Goal: Information Seeking & Learning: Find specific fact

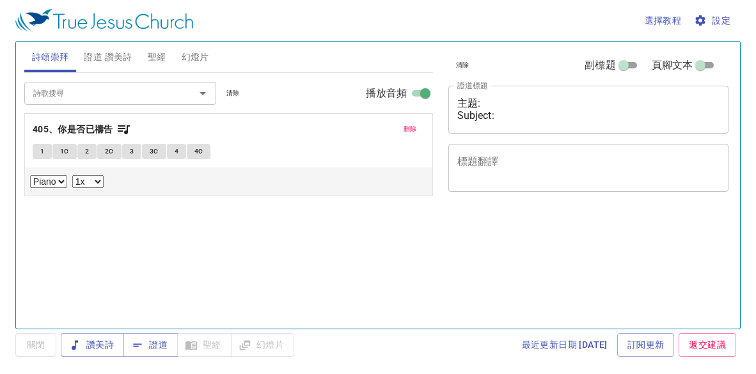
select select "1"
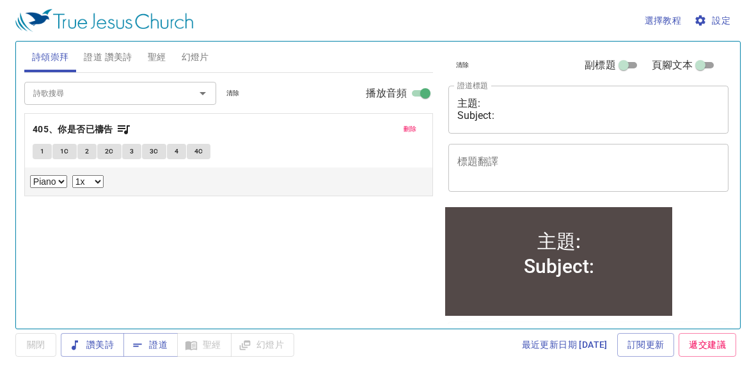
click at [154, 61] on span "聖經" at bounding box center [157, 57] width 19 height 16
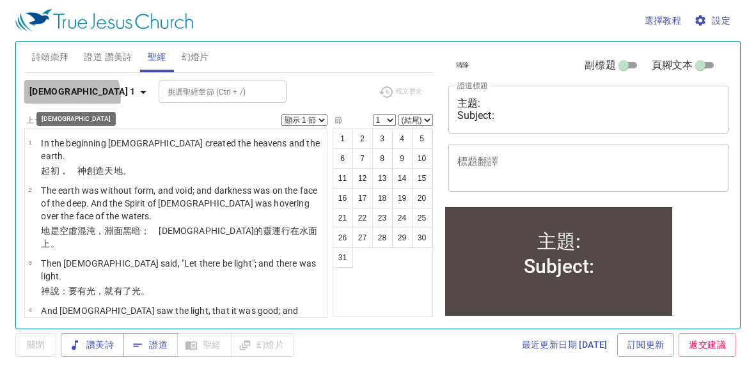
click at [136, 96] on icon "button" at bounding box center [143, 91] width 15 height 15
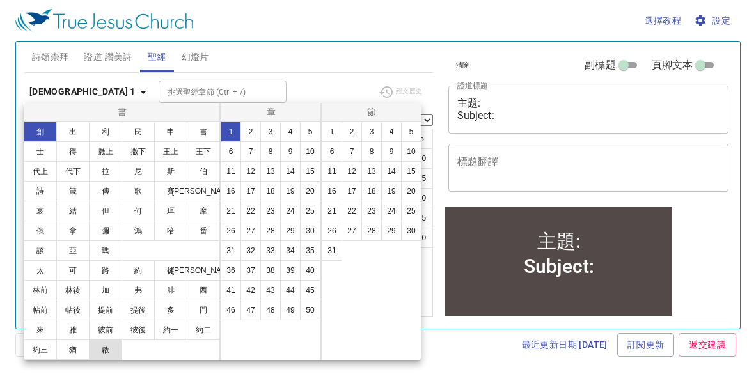
click at [109, 348] on button "啟" at bounding box center [105, 350] width 33 height 20
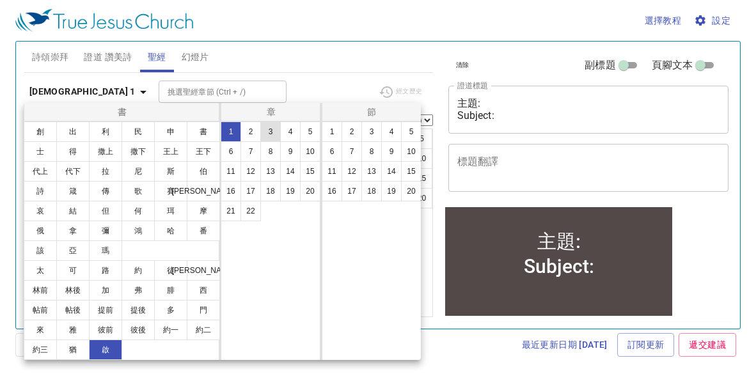
click at [274, 136] on button "3" at bounding box center [270, 132] width 20 height 20
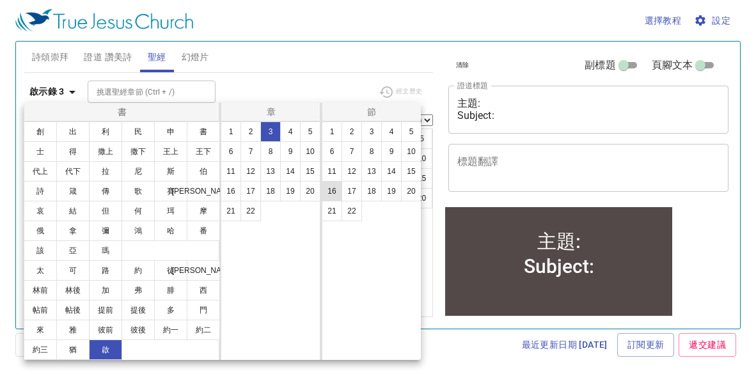
click at [329, 196] on button "16" at bounding box center [332, 191] width 20 height 20
select select "16"
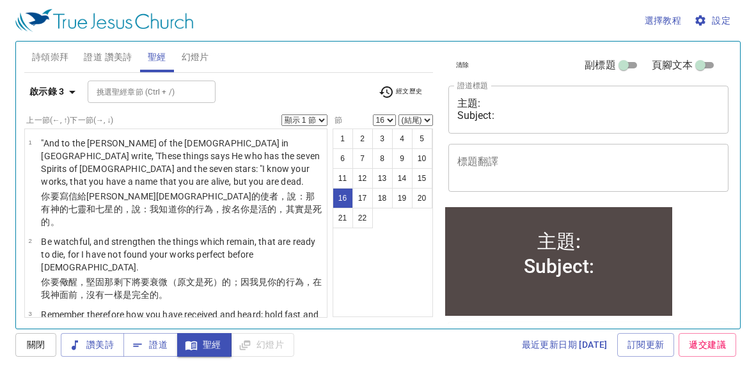
scroll to position [977, 0]
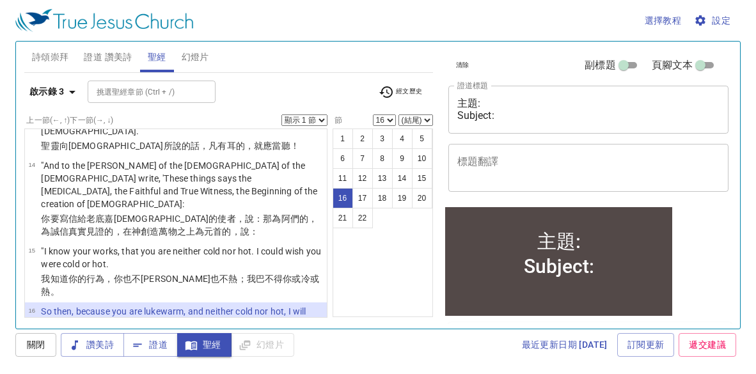
click at [322, 118] on select "顯示 1 節 顯示 2 節 顯示 3 節 顯示 4 節 顯示 5 節" at bounding box center [304, 120] width 46 height 12
click at [281, 114] on select "顯示 1 節 顯示 2 節 顯示 3 節 顯示 4 節 顯示 5 節" at bounding box center [304, 120] width 46 height 12
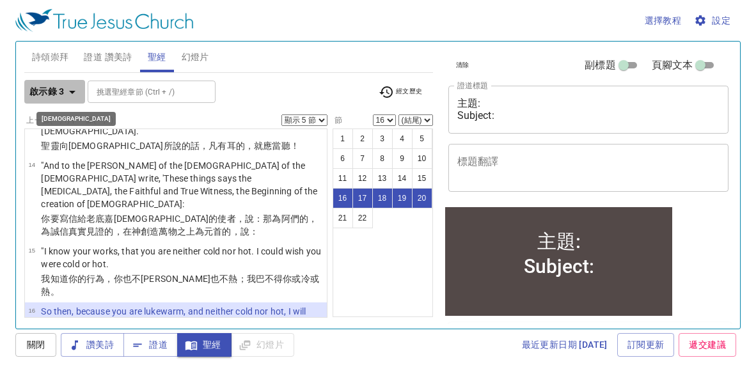
click at [73, 91] on icon "button" at bounding box center [72, 92] width 6 height 3
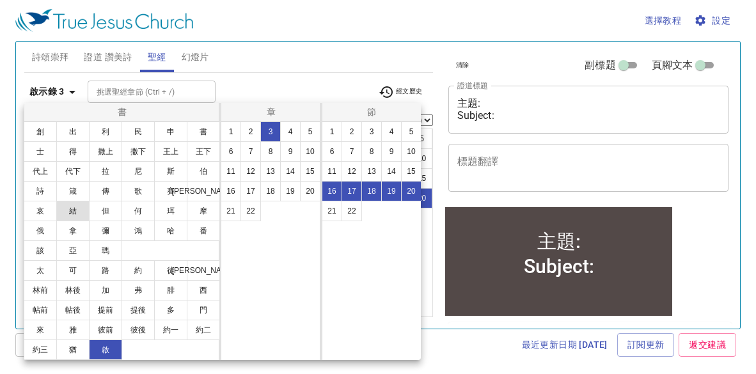
click at [74, 207] on button "結" at bounding box center [72, 211] width 33 height 20
select select "1"
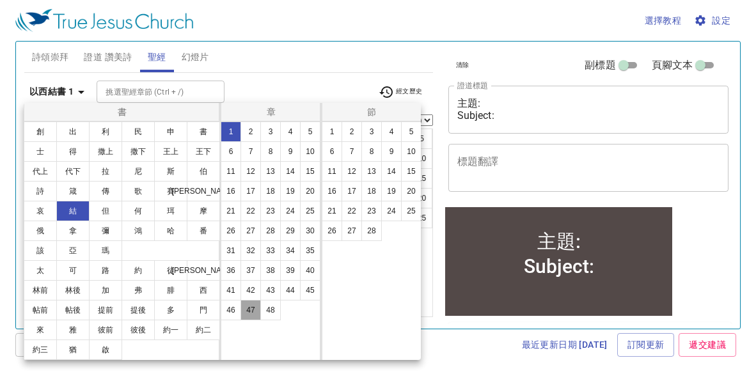
click at [246, 313] on button "47" at bounding box center [250, 310] width 20 height 20
click at [334, 155] on button "6" at bounding box center [332, 151] width 20 height 20
select select "6"
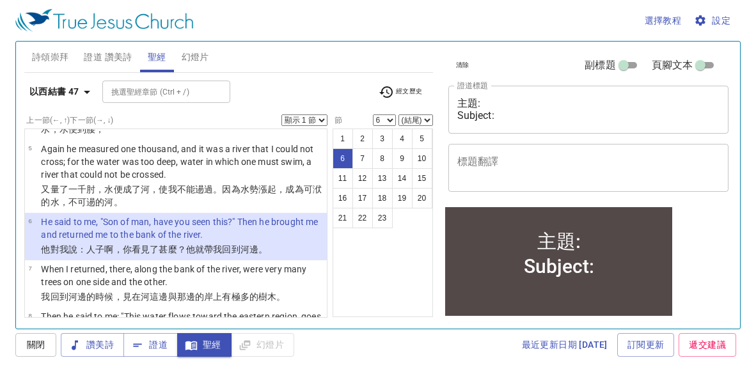
click at [325, 116] on select "顯示 1 節 顯示 2 節 顯示 3 節 顯示 4 節 顯示 5 節" at bounding box center [304, 120] width 46 height 12
select select "5"
click at [281, 114] on select "顯示 1 節 顯示 2 節 顯示 3 節 顯示 4 節 顯示 5 節" at bounding box center [304, 120] width 46 height 12
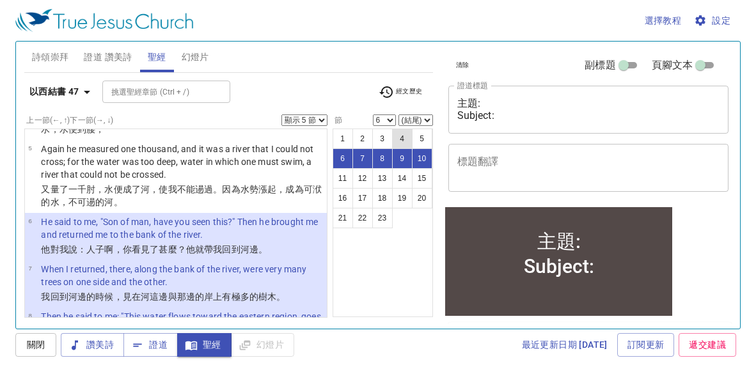
click at [398, 136] on button "4" at bounding box center [402, 139] width 20 height 20
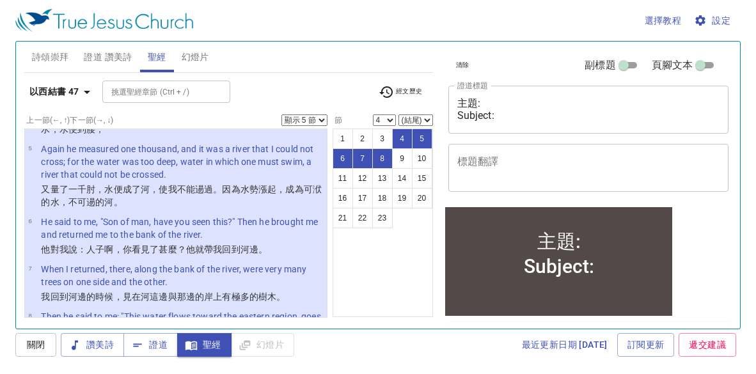
scroll to position [166, 0]
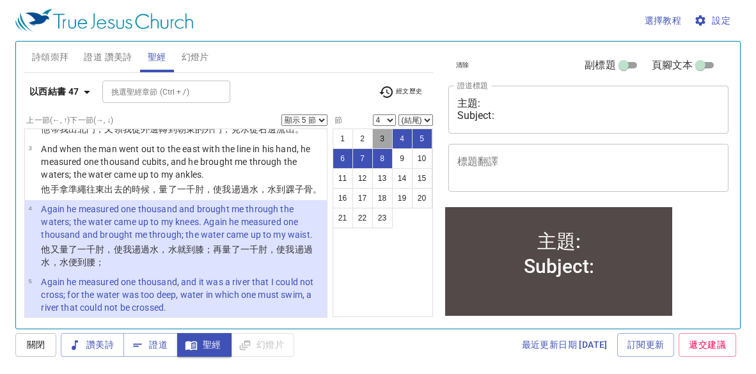
click at [382, 136] on button "3" at bounding box center [382, 139] width 20 height 20
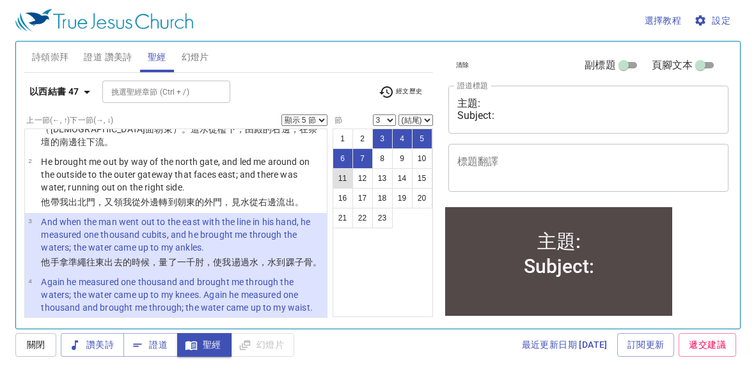
click at [345, 175] on button "11" at bounding box center [343, 178] width 20 height 20
select select "11"
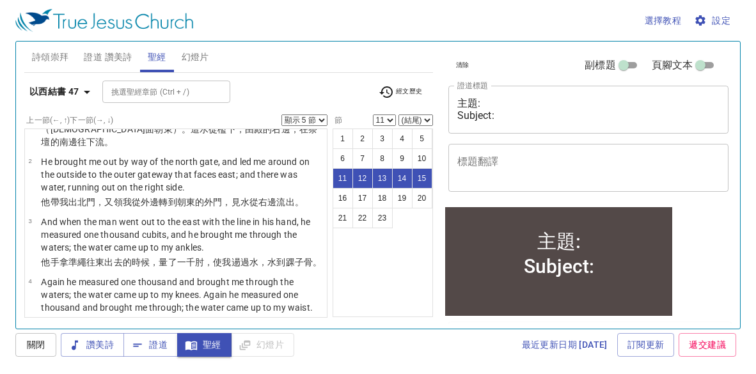
scroll to position [625, 0]
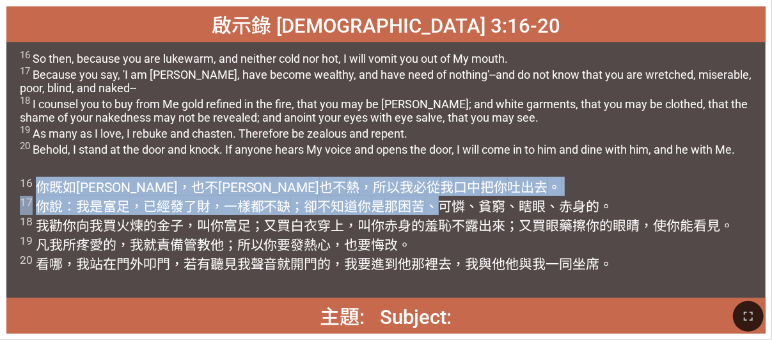
drag, startPoint x: 41, startPoint y: 185, endPoint x: 437, endPoint y: 201, distance: 396.8
click at [340, 201] on span "16 你既 如溫水 ，也不 冷 也不 熱 ，所以我必 從 我 口中 把你 吐出去 。 17 你說 ：我是 富足 ，已經發了財 ，一樣都不缺 ；卻 不 知道 你…" at bounding box center [377, 225] width 714 height 96
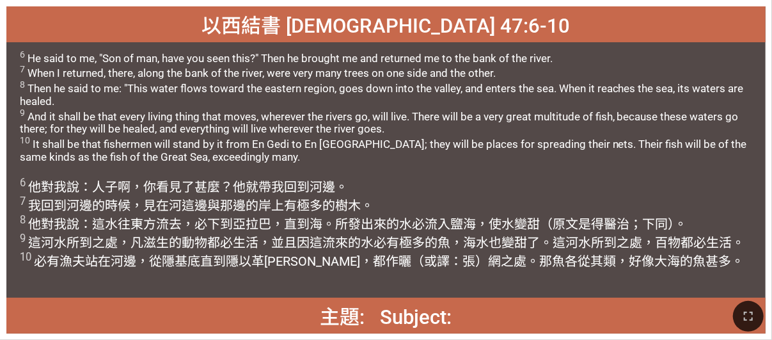
click at [340, 36] on span "以西結書 [DEMOGRAPHIC_DATA] 47:6-10" at bounding box center [386, 24] width 368 height 29
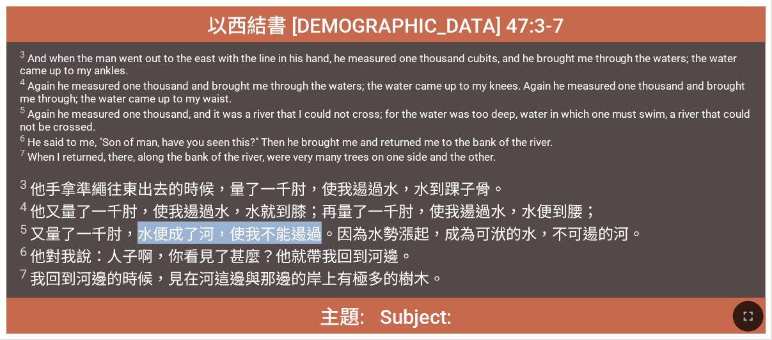
drag, startPoint x: 132, startPoint y: 232, endPoint x: 323, endPoint y: 240, distance: 191.4
click at [323, 240] on wh505 "肘，水便成了河 ，使我不能 逿過 。因為水勢 漲起 ，成為可洑 的水 ，不可逿 的河 。 6 他對我說 ：人 子 啊，你看見 了甚麼？他就帶 我回到 河 邊 …" at bounding box center [332, 256] width 624 height 63
